Goal: Find specific page/section: Find specific page/section

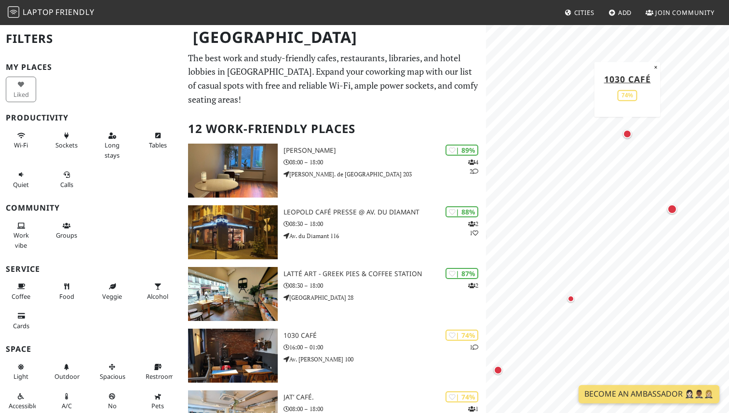
click at [627, 135] on div "Map marker" at bounding box center [627, 134] width 9 height 9
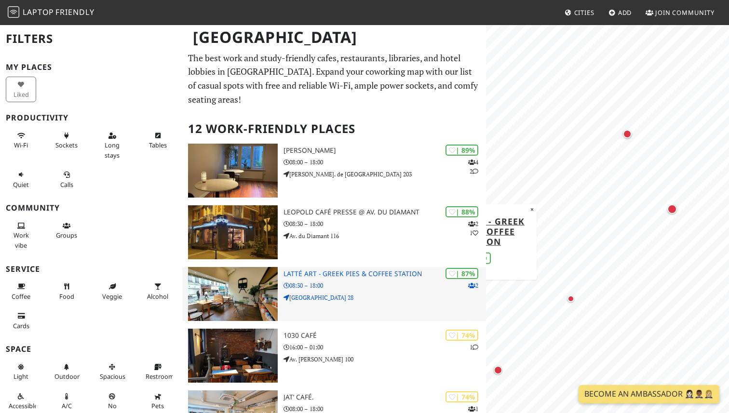
click at [312, 270] on h3 "Latté Art - Greek Pies & Coffee Station" at bounding box center [385, 274] width 203 height 8
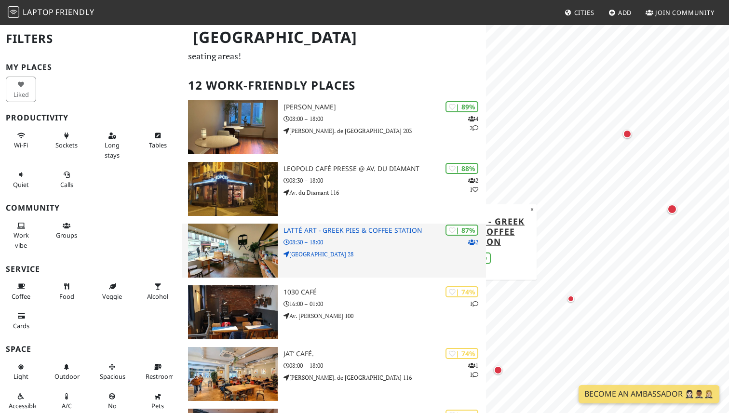
scroll to position [44, 0]
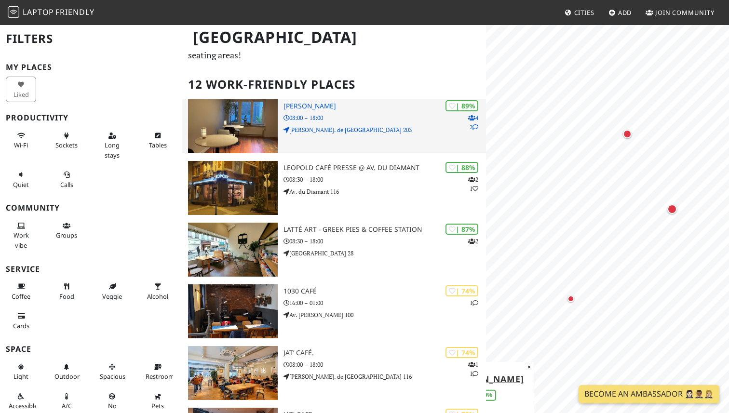
click at [350, 110] on div "| 89% 4 2 Jackie 08:00 – 18:00 Chau. de Charleroi 203" at bounding box center [385, 126] width 203 height 54
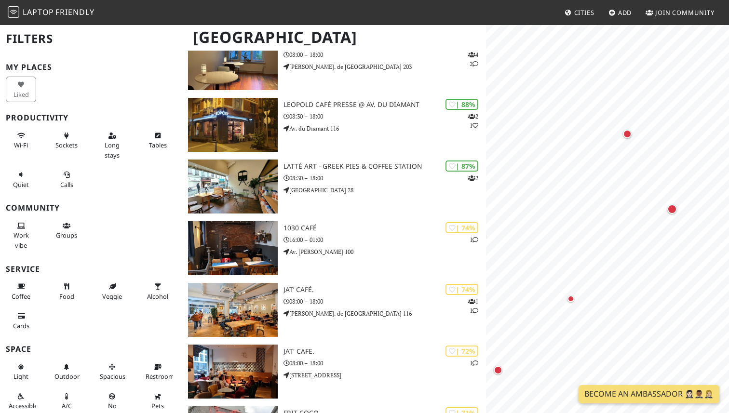
scroll to position [0, 0]
